Goal: Task Accomplishment & Management: Manage account settings

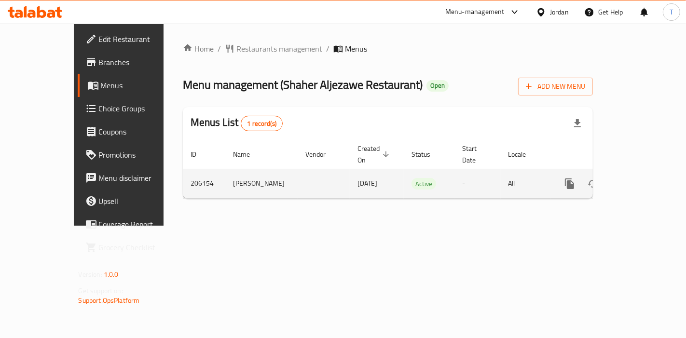
click at [641, 173] on link "enhanced table" at bounding box center [639, 183] width 23 height 23
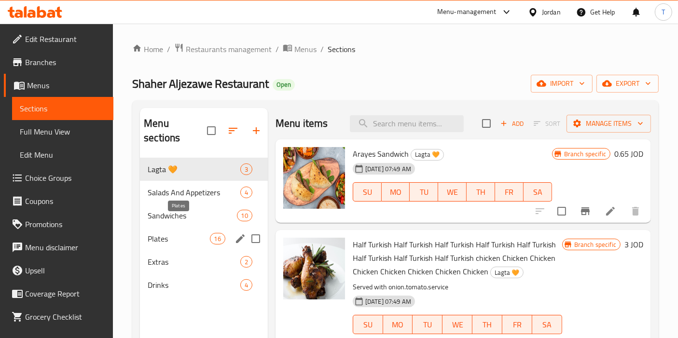
click at [186, 233] on span "Plates" at bounding box center [179, 239] width 62 height 12
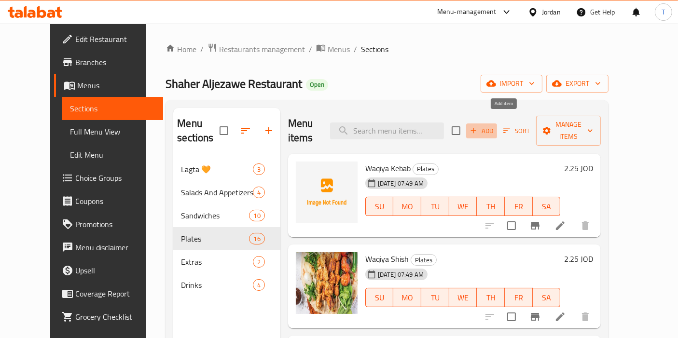
click at [495, 126] on span "Add" at bounding box center [482, 131] width 26 height 11
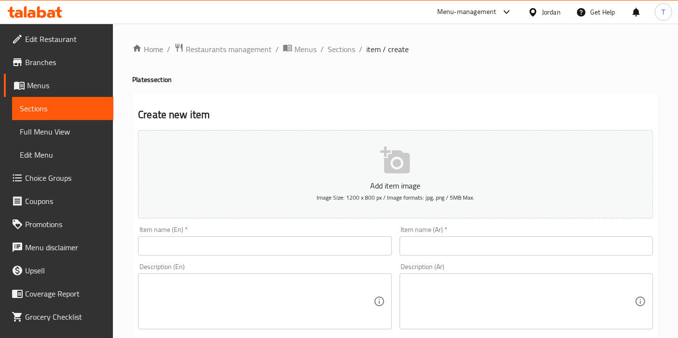
click at [247, 244] on input "text" at bounding box center [264, 246] width 253 height 19
click at [221, 49] on span "Restaurants management" at bounding box center [229, 49] width 86 height 12
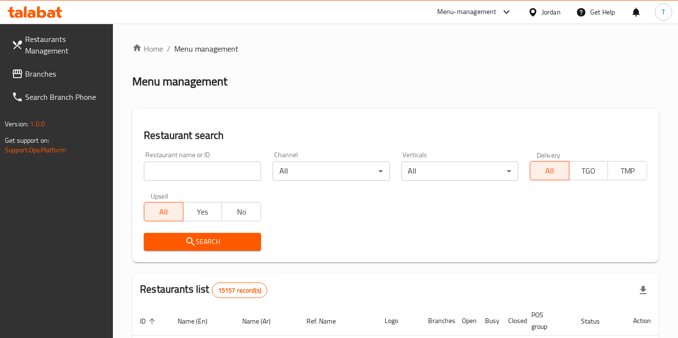
click at [203, 172] on div at bounding box center [339, 169] width 678 height 338
drag, startPoint x: 219, startPoint y: 171, endPoint x: 219, endPoint y: 166, distance: 5.3
click at [219, 169] on input "search" at bounding box center [202, 171] width 117 height 19
type input "snack house"
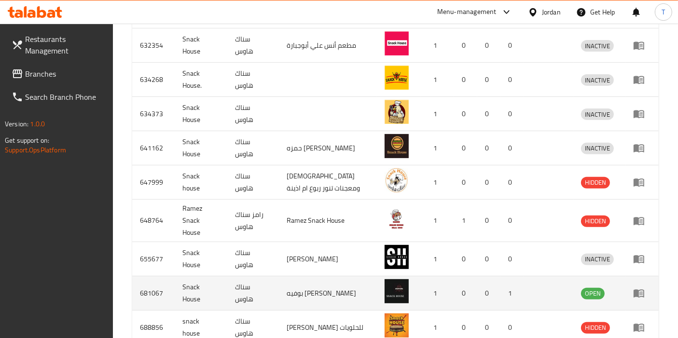
scroll to position [391, 0]
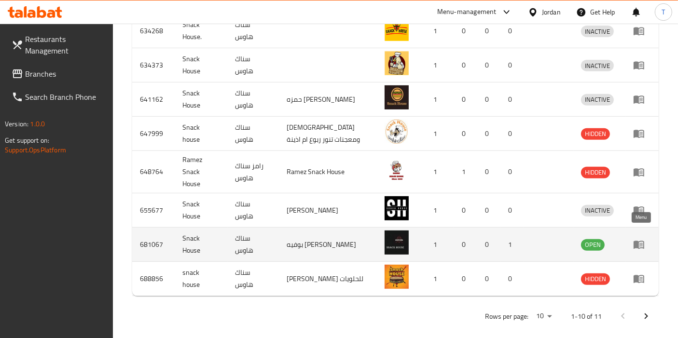
click at [639, 239] on icon "enhanced table" at bounding box center [639, 245] width 12 height 12
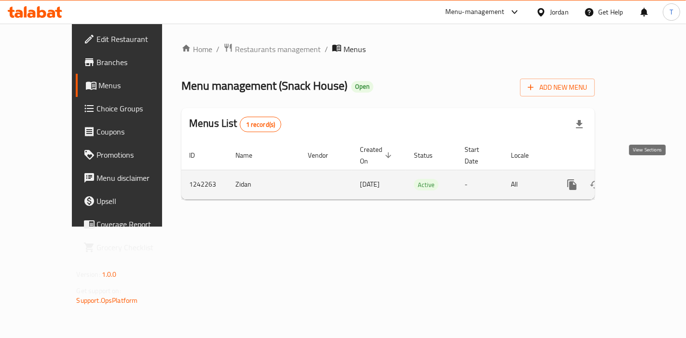
click at [647, 179] on icon "enhanced table" at bounding box center [642, 185] width 12 height 12
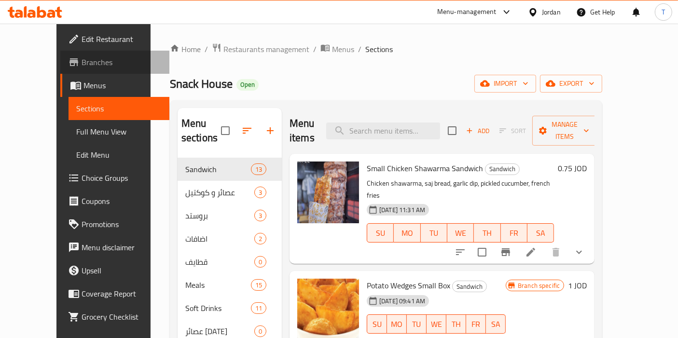
click at [82, 62] on span "Branches" at bounding box center [122, 62] width 81 height 12
